Goal: Navigation & Orientation: Find specific page/section

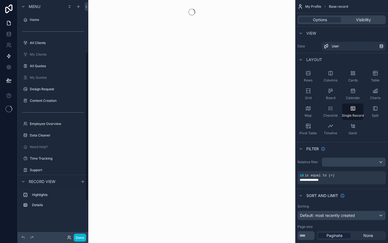
scroll to position [82, 0]
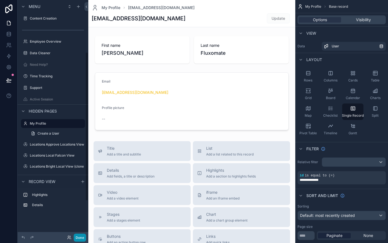
click at [80, 237] on button "Done" at bounding box center [80, 238] width 12 height 8
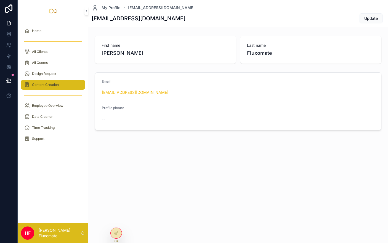
click at [53, 81] on div "Content Creation" at bounding box center [52, 84] width 57 height 9
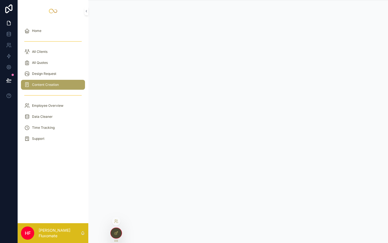
click at [114, 233] on icon at bounding box center [116, 233] width 4 height 4
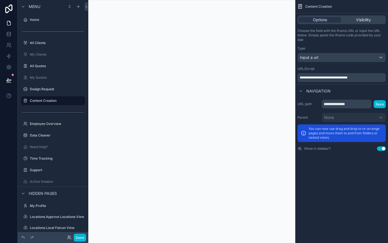
click at [203, 177] on div "scrollable content" at bounding box center [191, 121] width 207 height 243
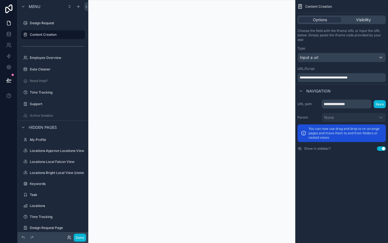
scroll to position [61, 0]
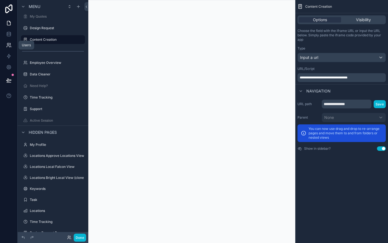
click at [11, 48] on link at bounding box center [8, 45] width 17 height 11
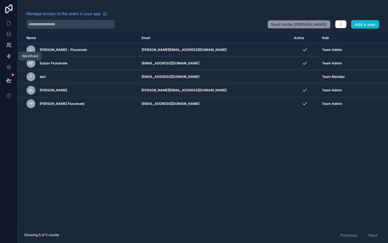
click at [10, 54] on icon at bounding box center [9, 56] width 6 height 6
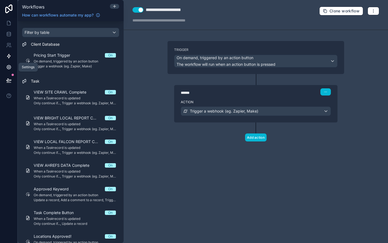
click at [10, 63] on link at bounding box center [8, 67] width 17 height 11
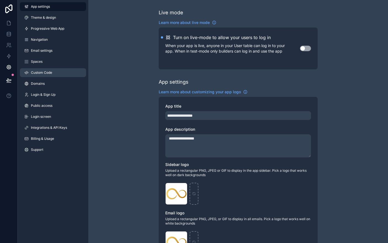
click at [53, 72] on link "Custom Code" at bounding box center [53, 72] width 66 height 9
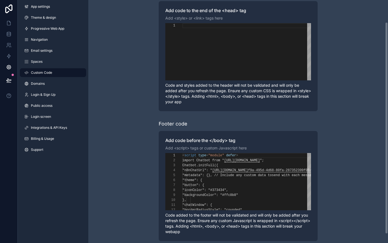
scroll to position [30, 0]
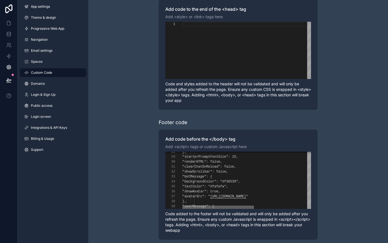
drag, startPoint x: 245, startPoint y: 208, endPoint x: 210, endPoint y: 210, distance: 34.8
click at [210, 210] on div "Add code before the </body> tag Add <script> tags or custom Javascript here 28 …" at bounding box center [238, 185] width 159 height 110
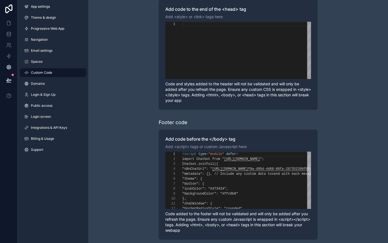
click at [142, 145] on div "Learn more about adding custom code to your app Header code Add code to the end…" at bounding box center [237, 109] width 299 height 279
click at [10, 10] on icon at bounding box center [8, 8] width 7 height 9
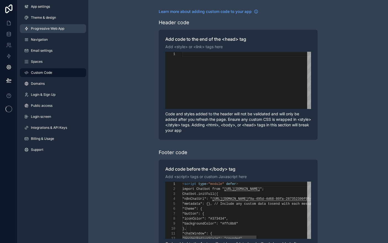
scroll to position [50, 0]
click at [11, 20] on icon at bounding box center [9, 23] width 6 height 6
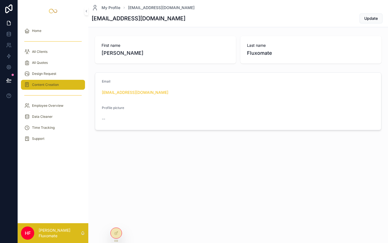
click at [63, 85] on div "Content Creation" at bounding box center [52, 84] width 57 height 9
